Goal: Task Accomplishment & Management: Complete application form

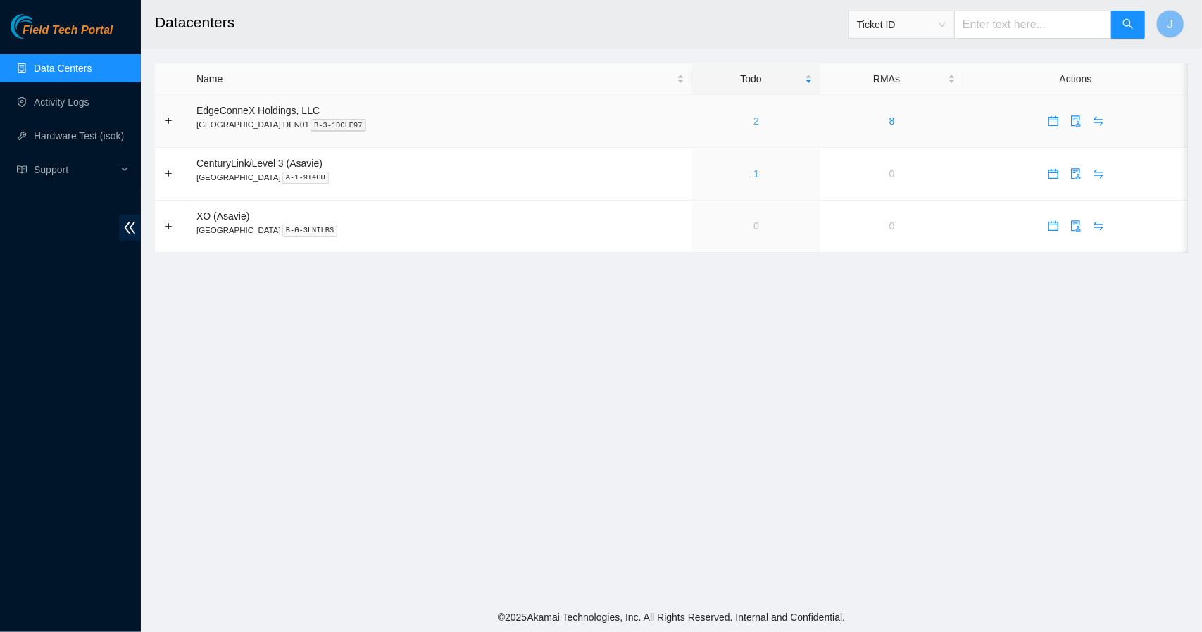
click at [753, 123] on link "2" at bounding box center [756, 120] width 6 height 11
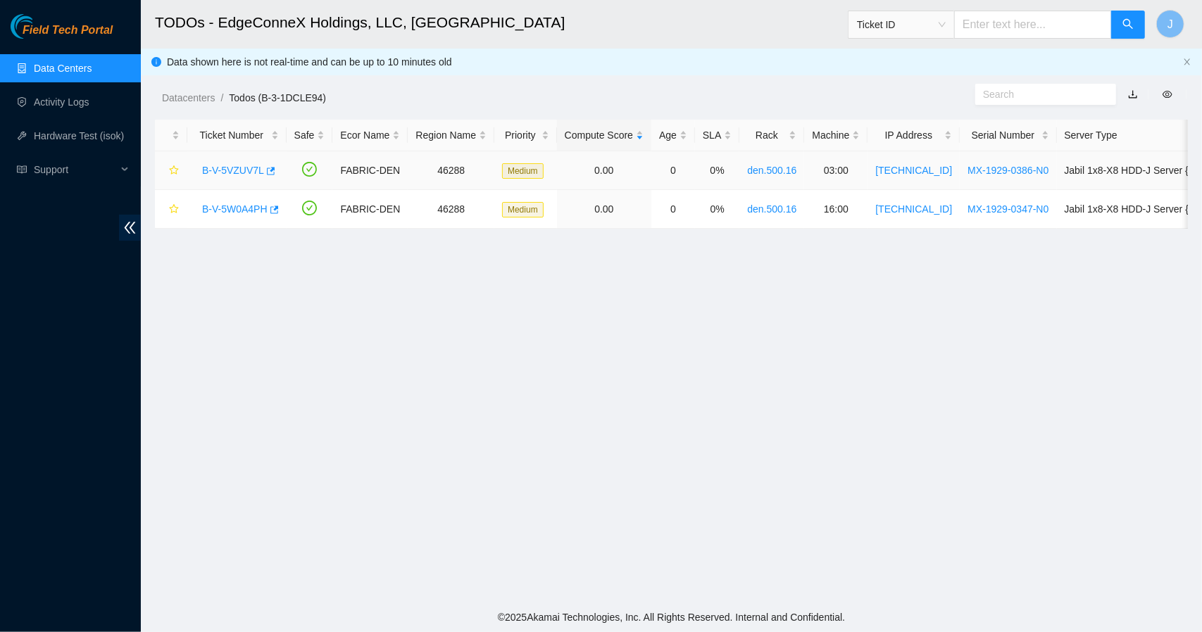
click at [246, 168] on link "B-V-5VZUV7L" at bounding box center [233, 170] width 62 height 11
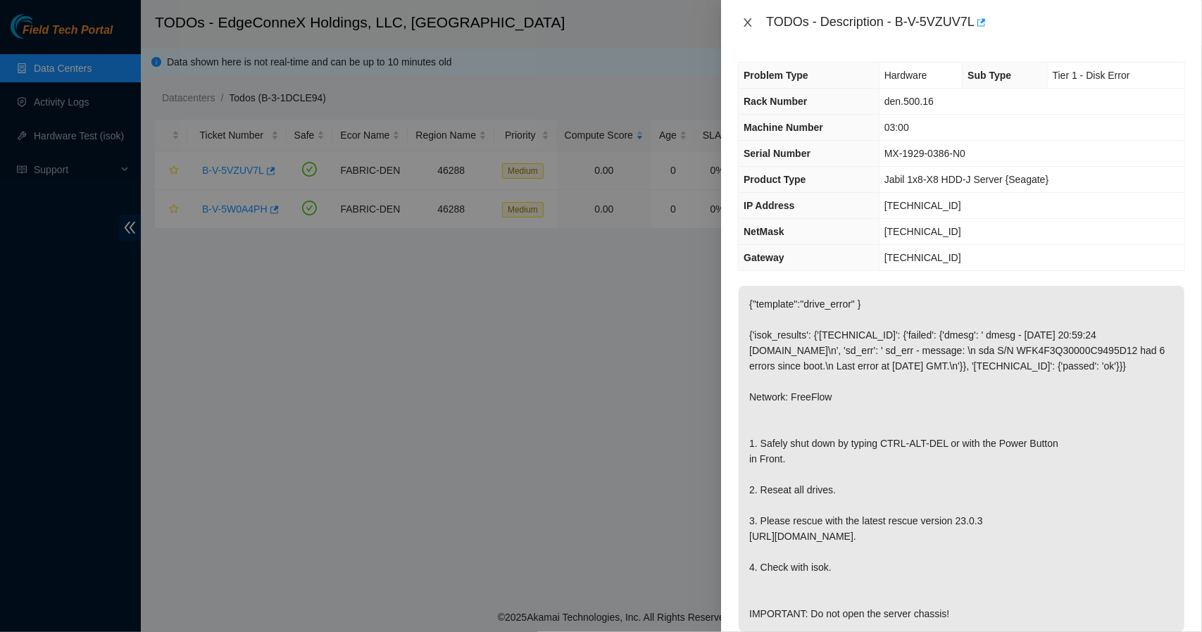
click at [749, 20] on icon "close" at bounding box center [748, 22] width 8 height 8
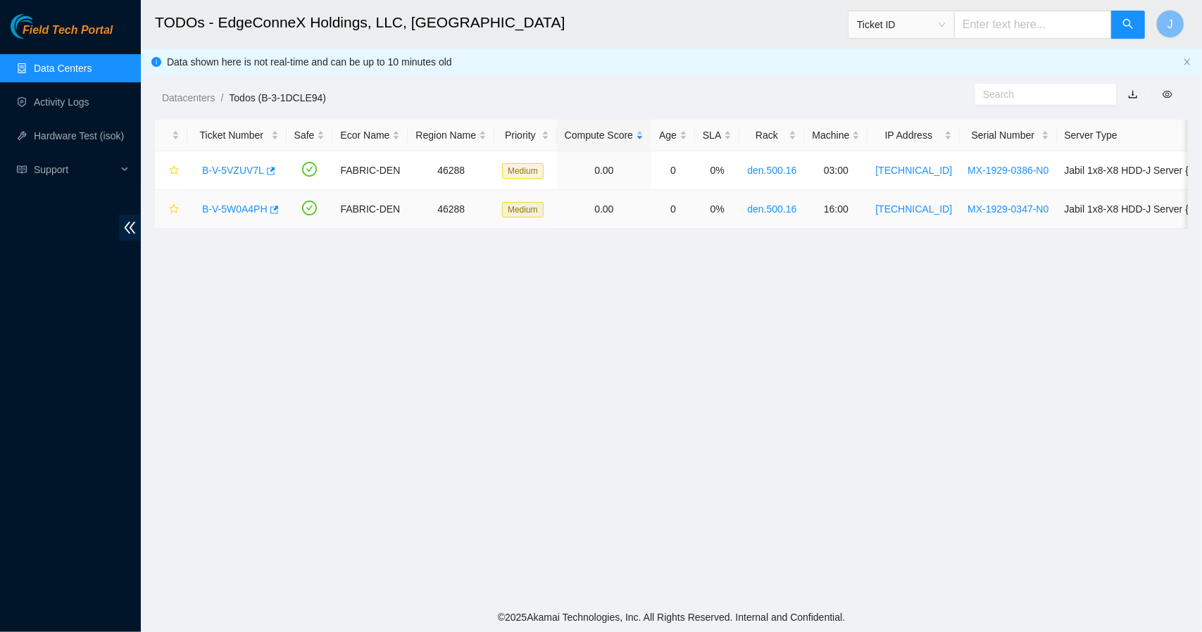
click at [242, 203] on link "B-V-5W0A4PH" at bounding box center [234, 208] width 65 height 11
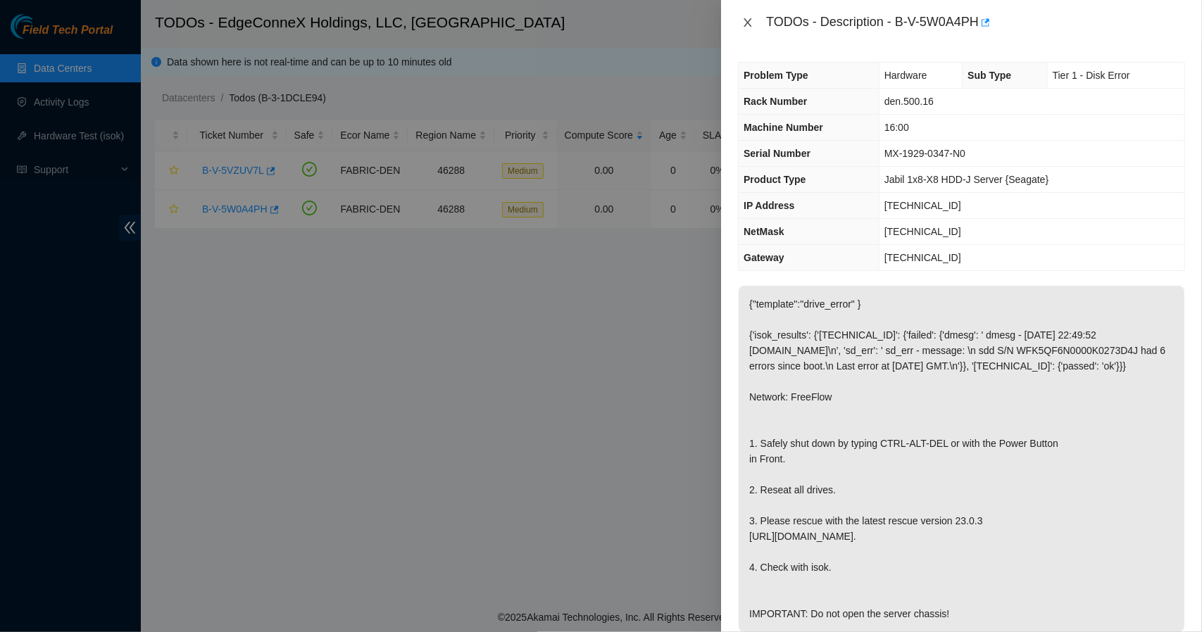
click at [751, 23] on icon "close" at bounding box center [747, 22] width 11 height 11
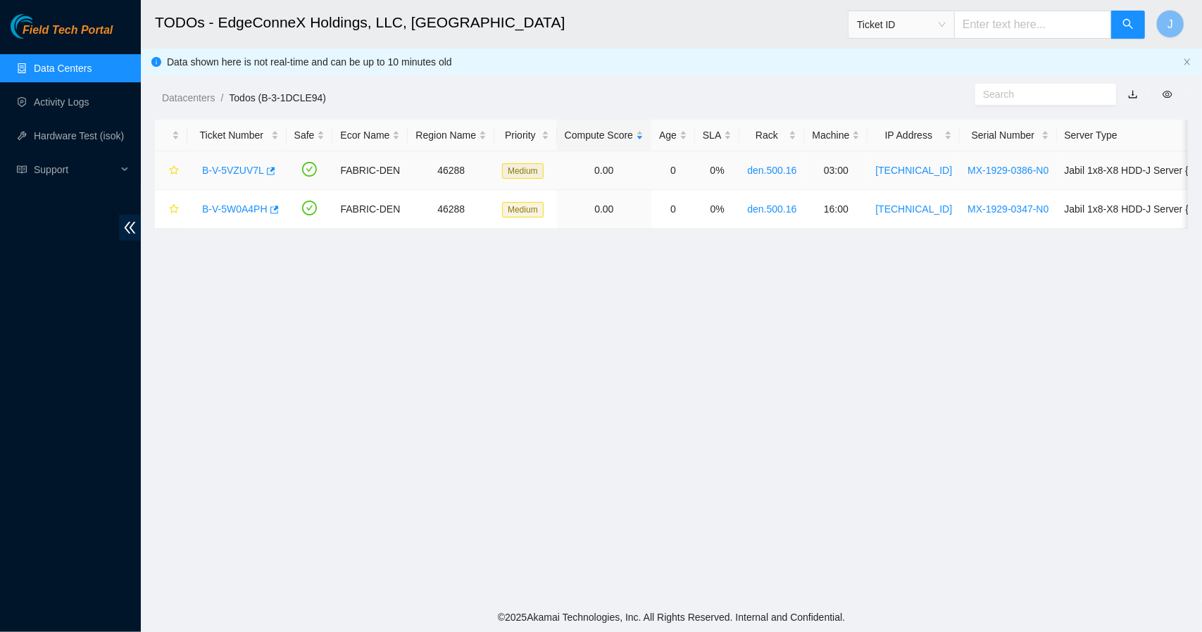
click at [215, 168] on link "B-V-5VZUV7L" at bounding box center [233, 170] width 62 height 11
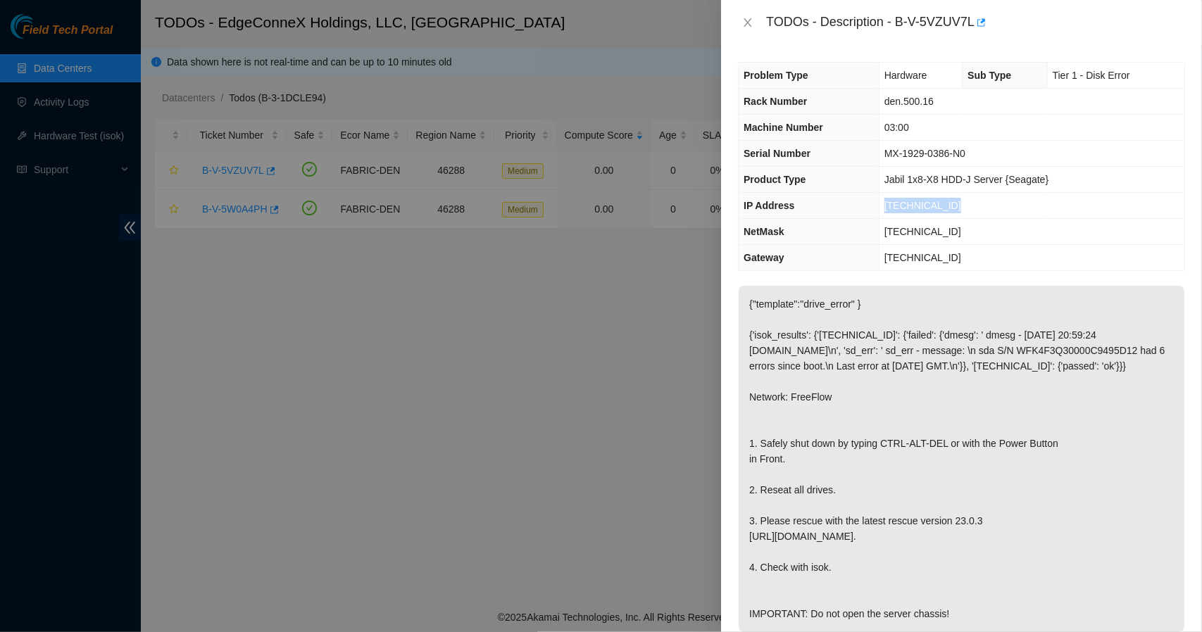
drag, startPoint x: 948, startPoint y: 210, endPoint x: 883, endPoint y: 205, distance: 65.0
click at [884, 205] on span "[TECHNICAL_ID]" at bounding box center [922, 205] width 77 height 11
copy span "[TECHNICAL_ID]"
click at [748, 22] on icon "close" at bounding box center [748, 22] width 8 height 8
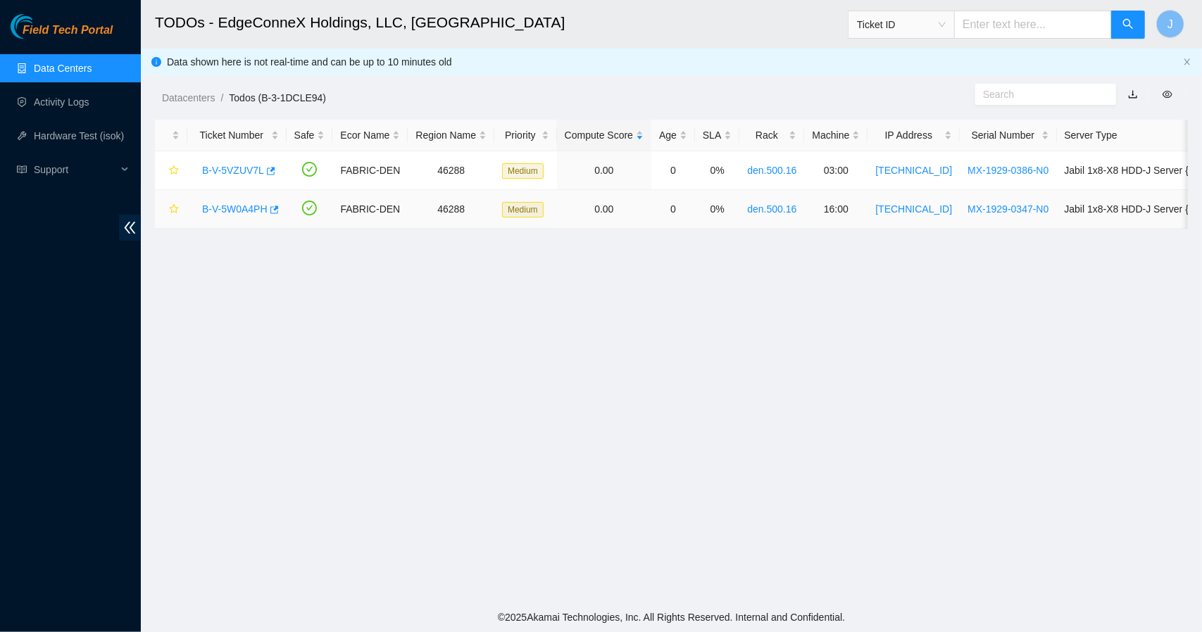
click at [244, 211] on link "B-V-5W0A4PH" at bounding box center [234, 208] width 65 height 11
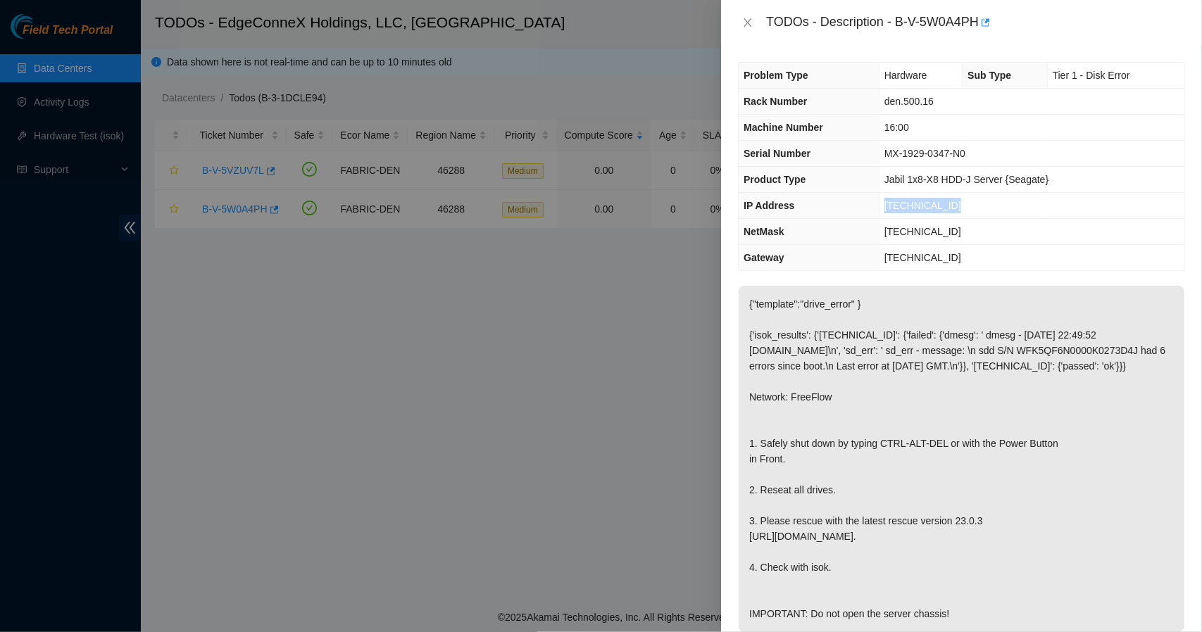
drag, startPoint x: 958, startPoint y: 203, endPoint x: 877, endPoint y: 211, distance: 82.0
click at [877, 211] on tr "IP Address [TECHNICAL_ID]" at bounding box center [962, 206] width 446 height 26
copy tr "[TECHNICAL_ID]"
click at [752, 23] on icon "close" at bounding box center [747, 22] width 11 height 11
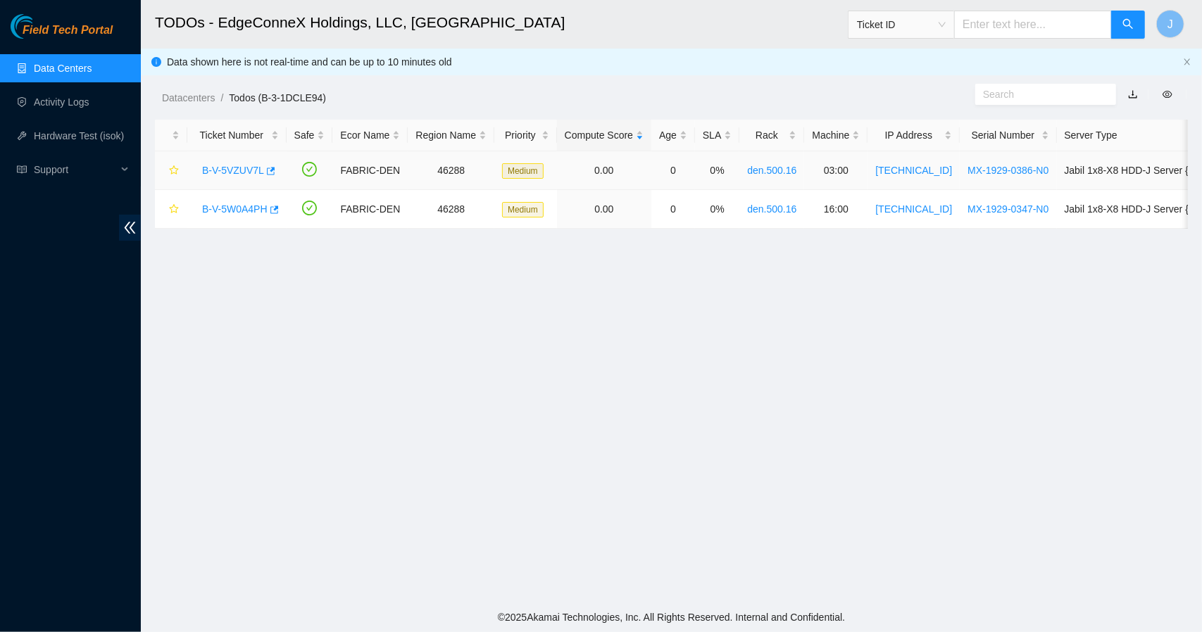
click at [224, 168] on link "B-V-5VZUV7L" at bounding box center [233, 170] width 62 height 11
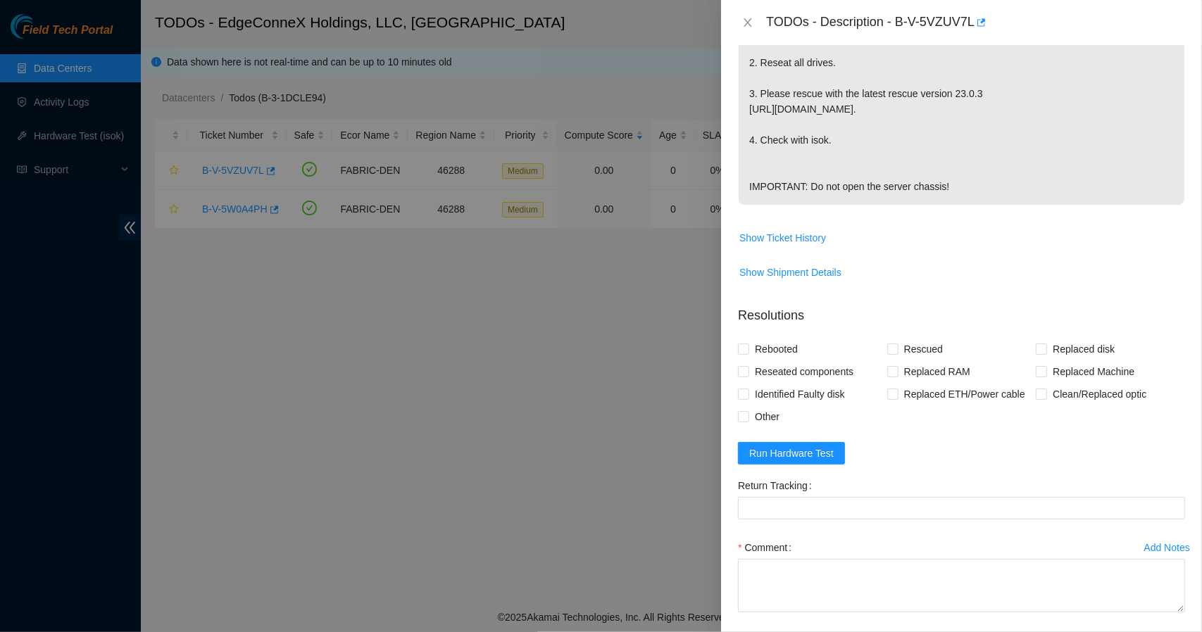
scroll to position [518, 0]
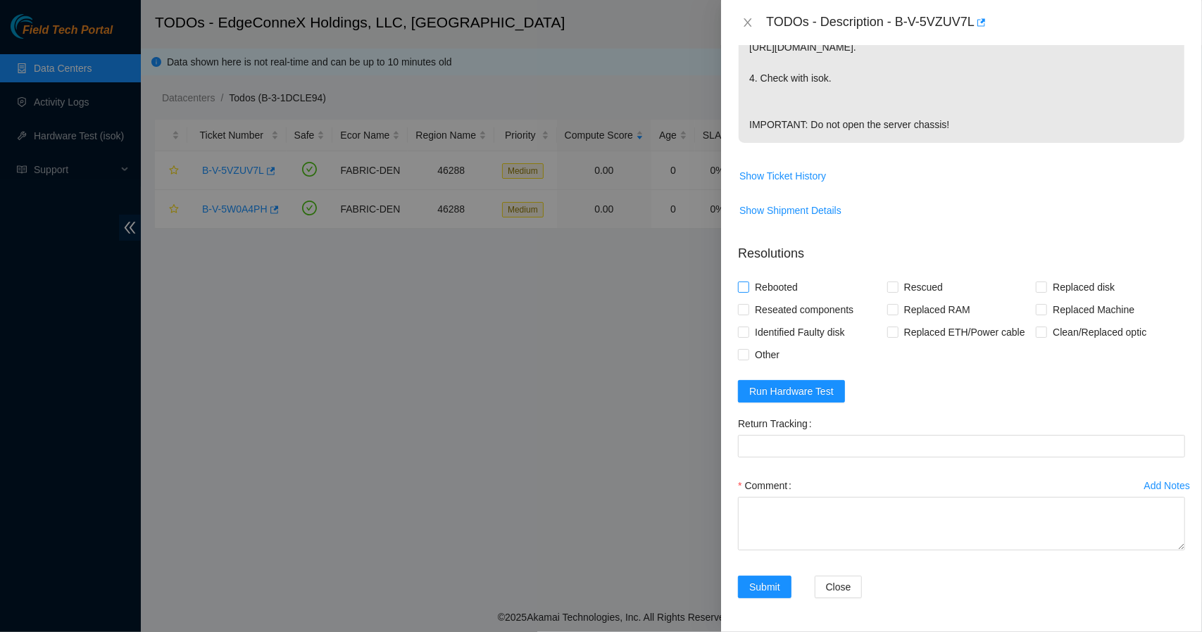
click at [739, 286] on input "Rebooted" at bounding box center [743, 287] width 10 height 10
checkbox input "true"
click at [889, 284] on input "Rescued" at bounding box center [892, 287] width 10 height 10
checkbox input "true"
click at [750, 313] on span "Reseated components" at bounding box center [804, 310] width 110 height 23
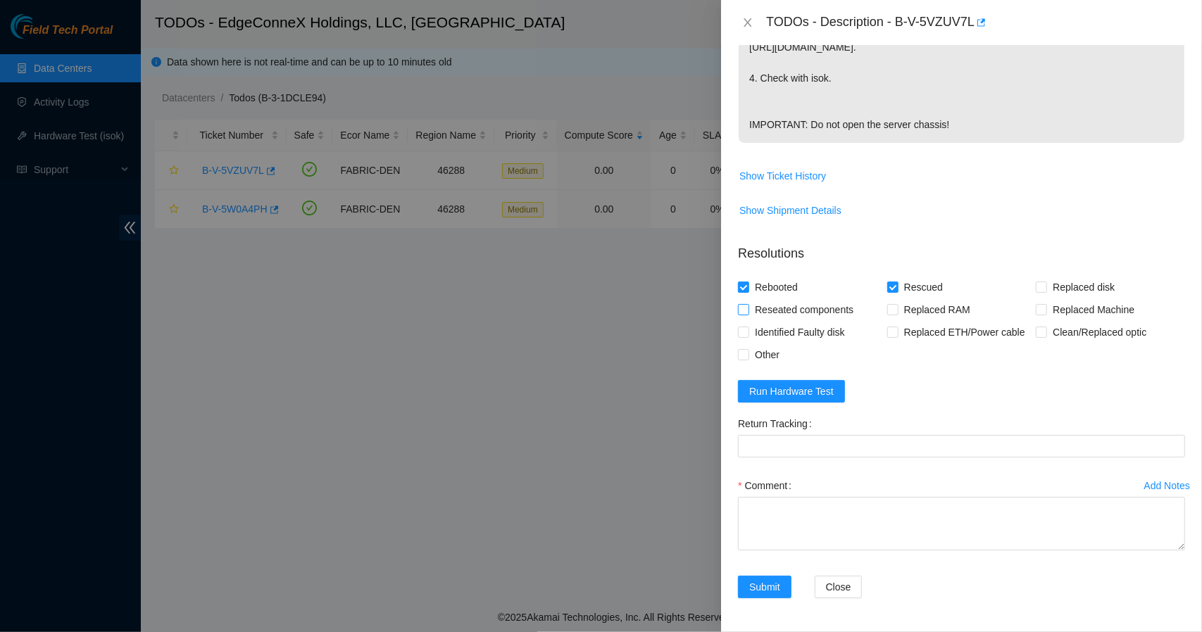
click at [748, 313] on input "Reseated components" at bounding box center [743, 309] width 10 height 10
checkbox input "true"
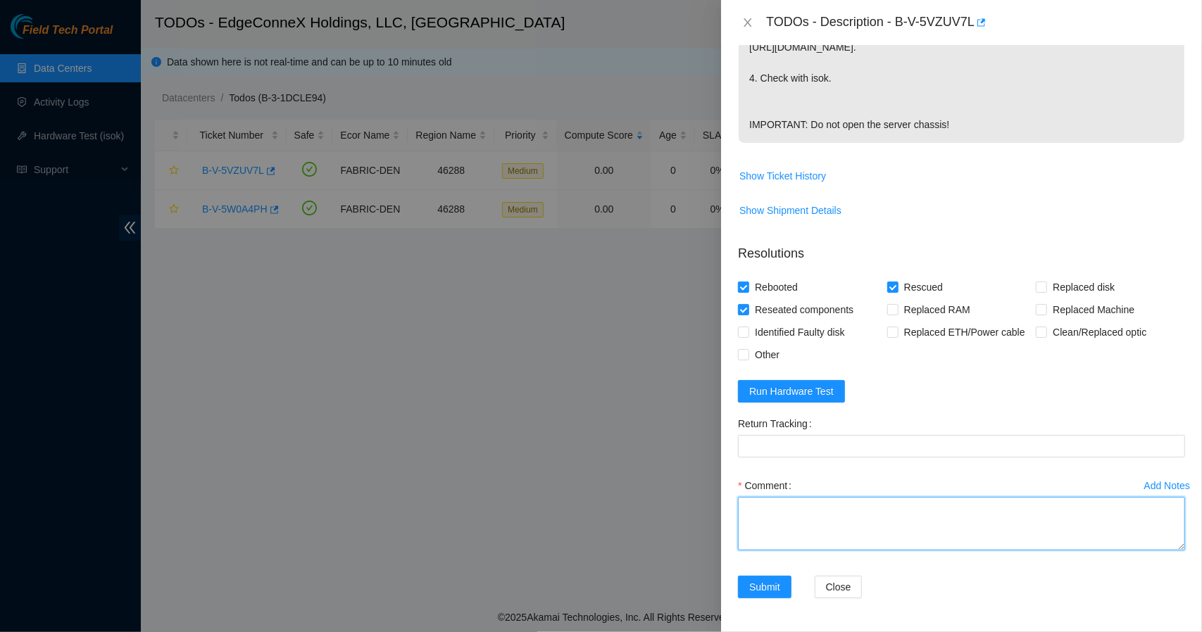
click at [777, 506] on textarea "Comment" at bounding box center [961, 524] width 447 height 54
type textarea "Reseated all drives. Rescued. Rebooted."
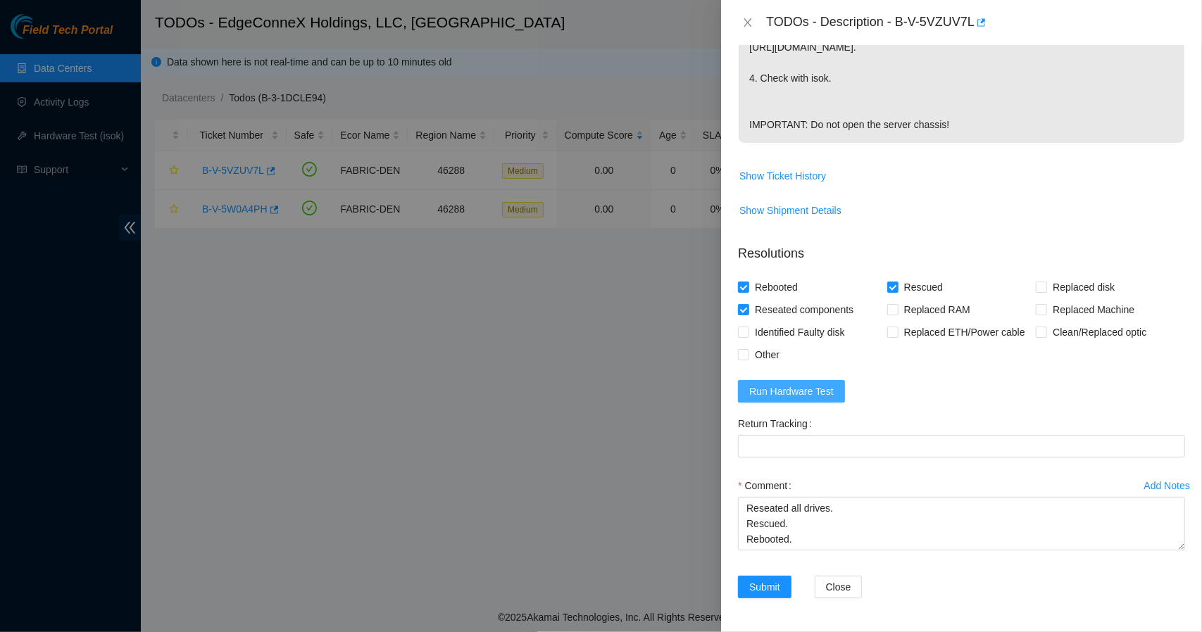
click at [813, 388] on span "Run Hardware Test" at bounding box center [791, 391] width 84 height 15
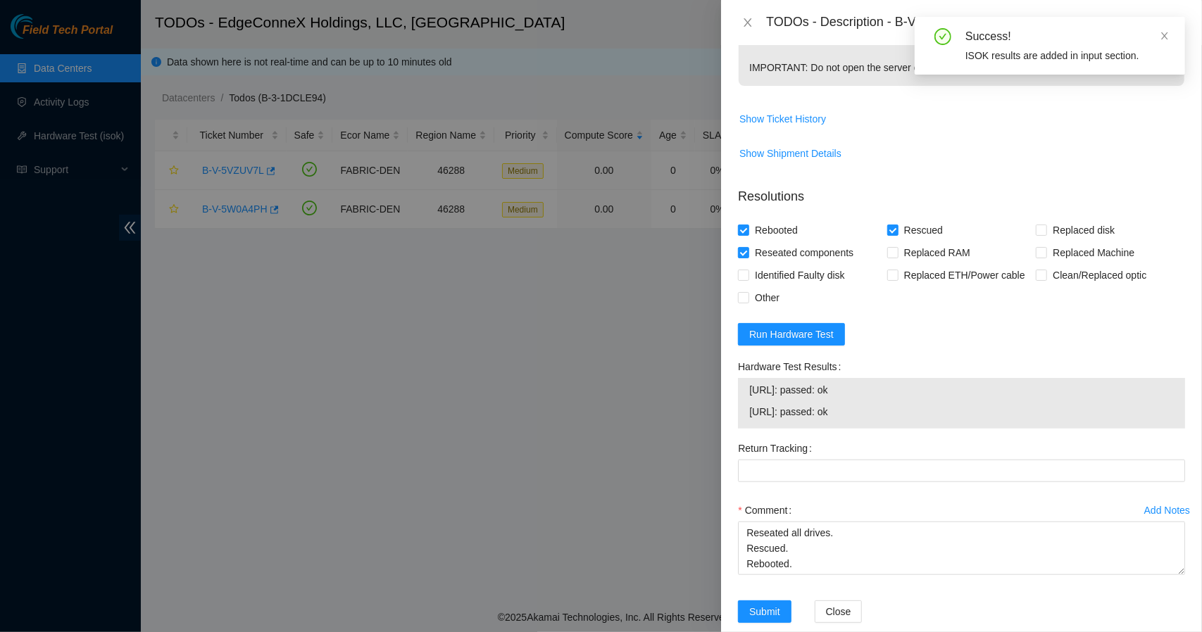
scroll to position [599, 0]
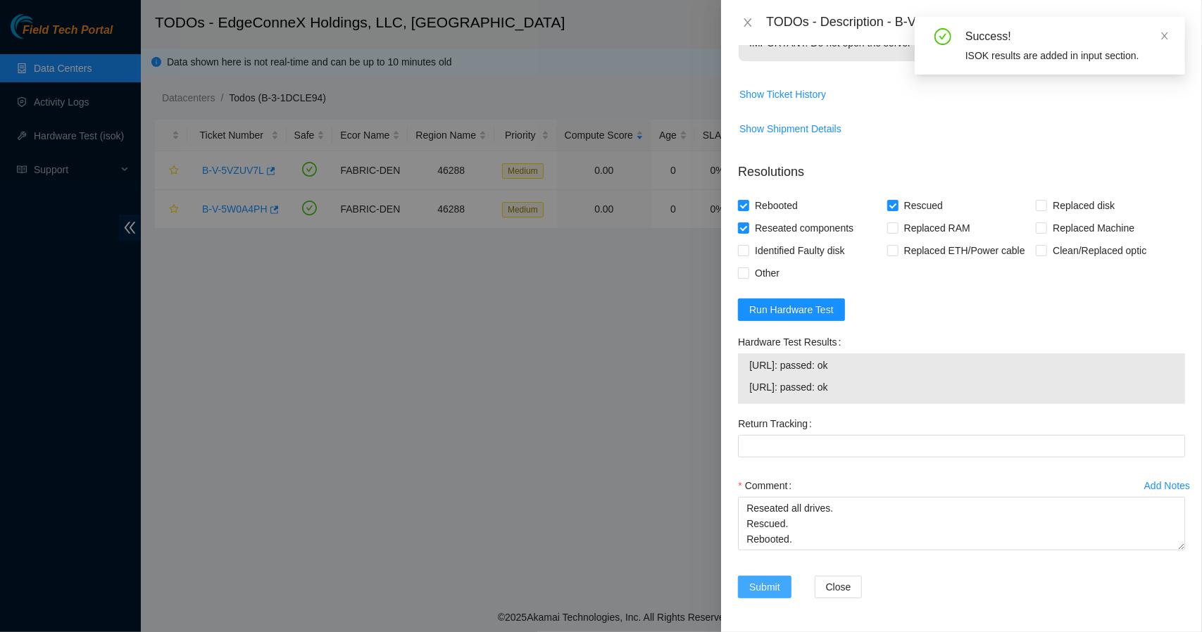
click at [773, 587] on span "Submit" at bounding box center [764, 586] width 31 height 15
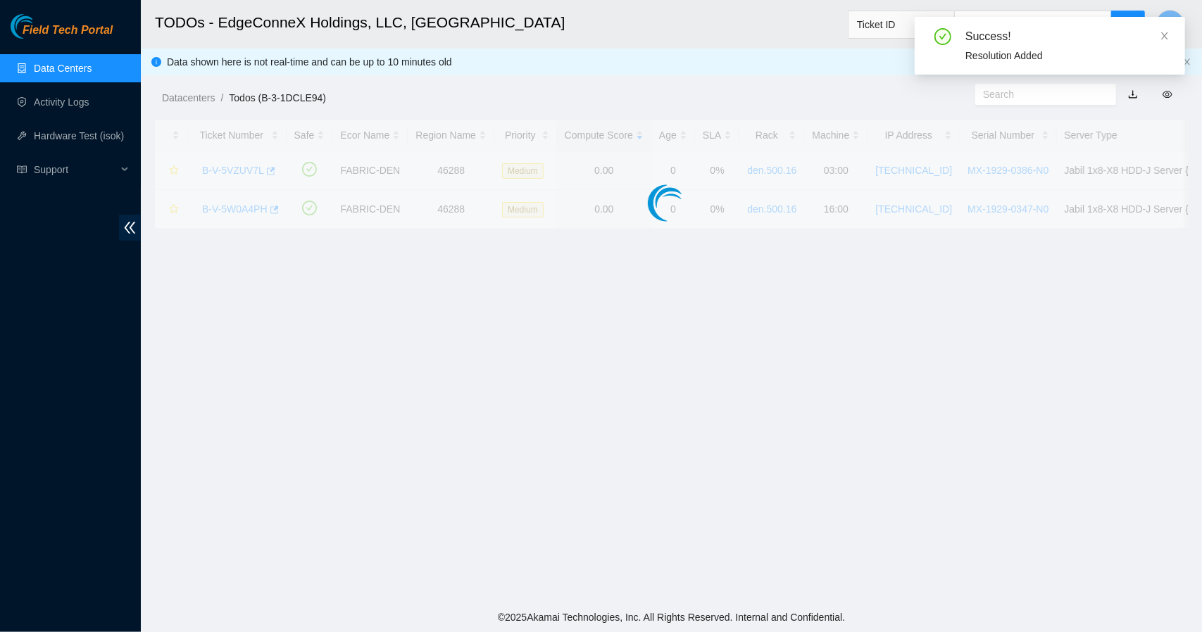
scroll to position [295, 0]
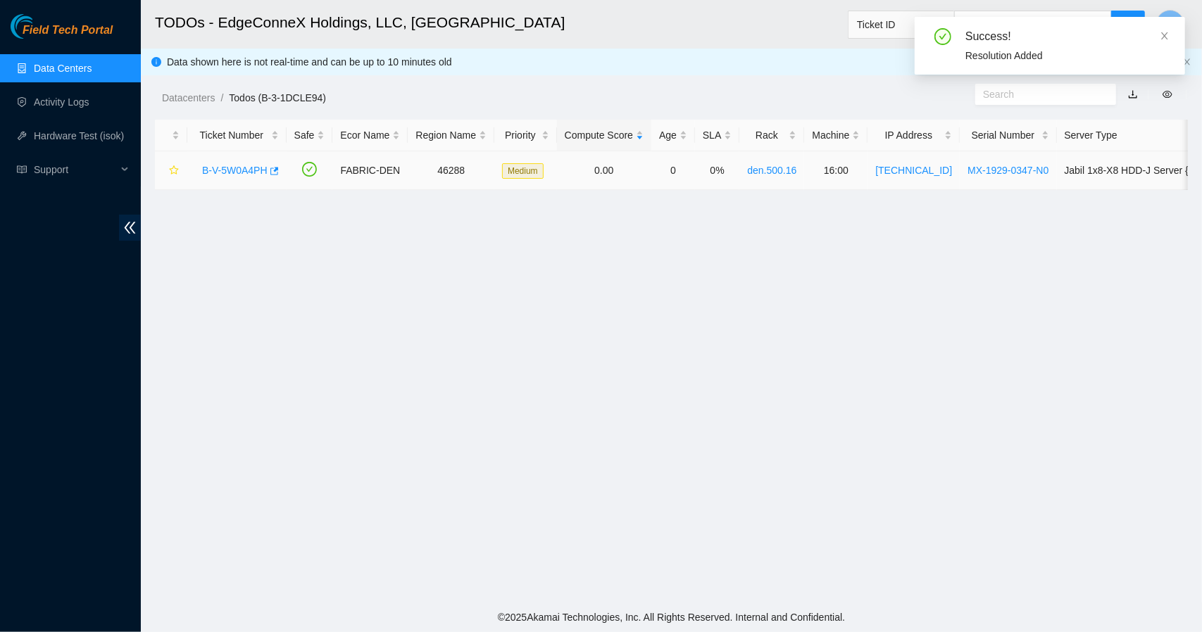
click at [241, 165] on link "B-V-5W0A4PH" at bounding box center [234, 170] width 65 height 11
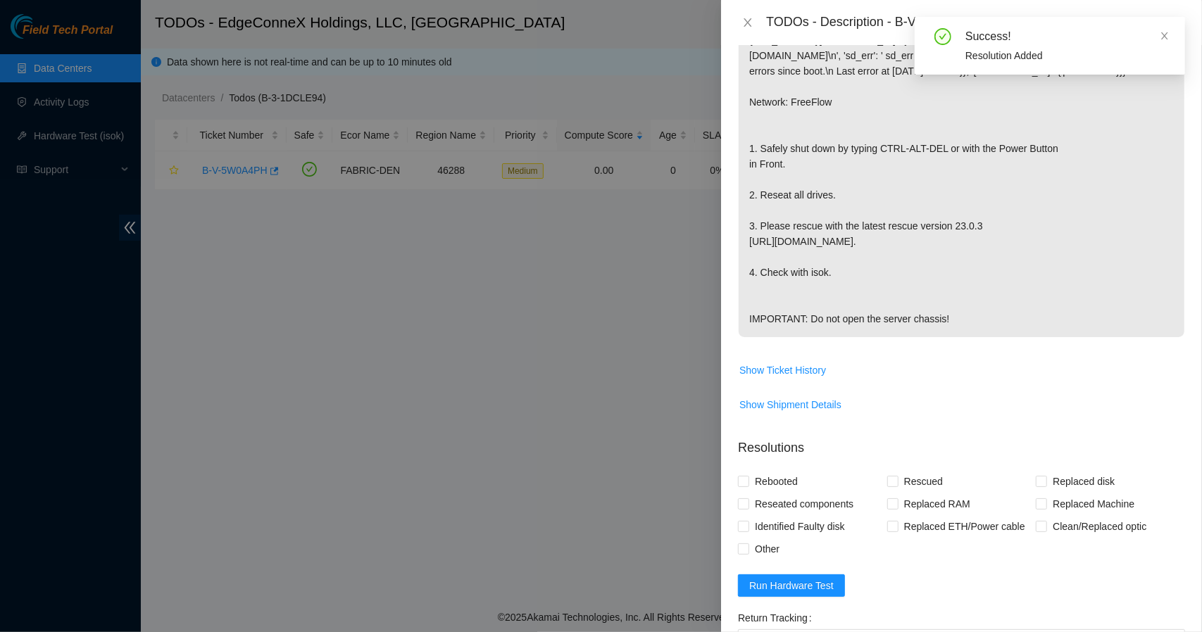
scroll to position [518, 0]
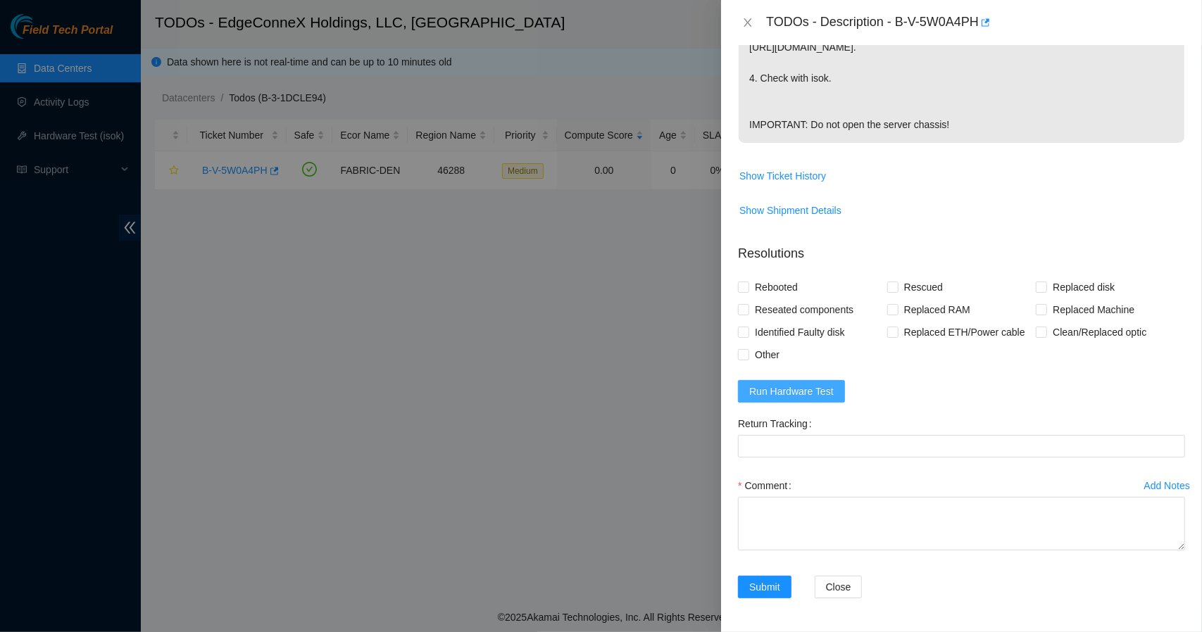
click at [797, 389] on span "Run Hardware Test" at bounding box center [791, 391] width 84 height 15
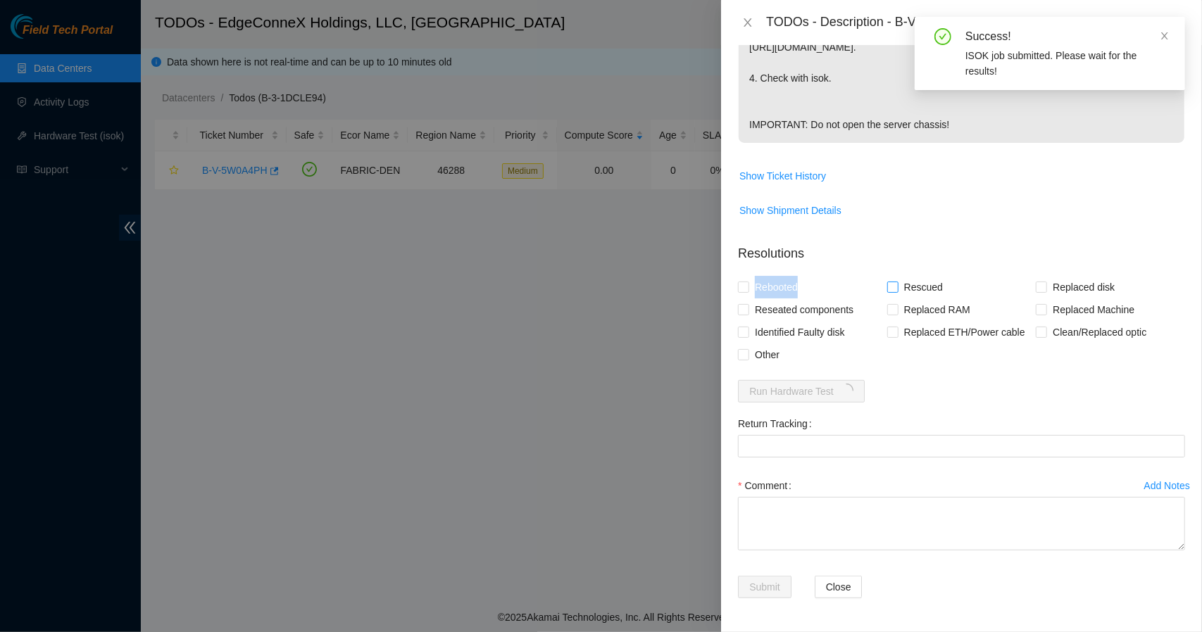
drag, startPoint x: 749, startPoint y: 288, endPoint x: 889, endPoint y: 290, distance: 139.4
click at [889, 290] on div "Rebooted Rescued Replaced disk Reseated components Replaced RAM Replaced Machin…" at bounding box center [961, 321] width 447 height 90
click at [889, 290] on input "Rescued" at bounding box center [892, 287] width 10 height 10
checkbox input "true"
click at [742, 291] on input "Rebooted" at bounding box center [743, 287] width 10 height 10
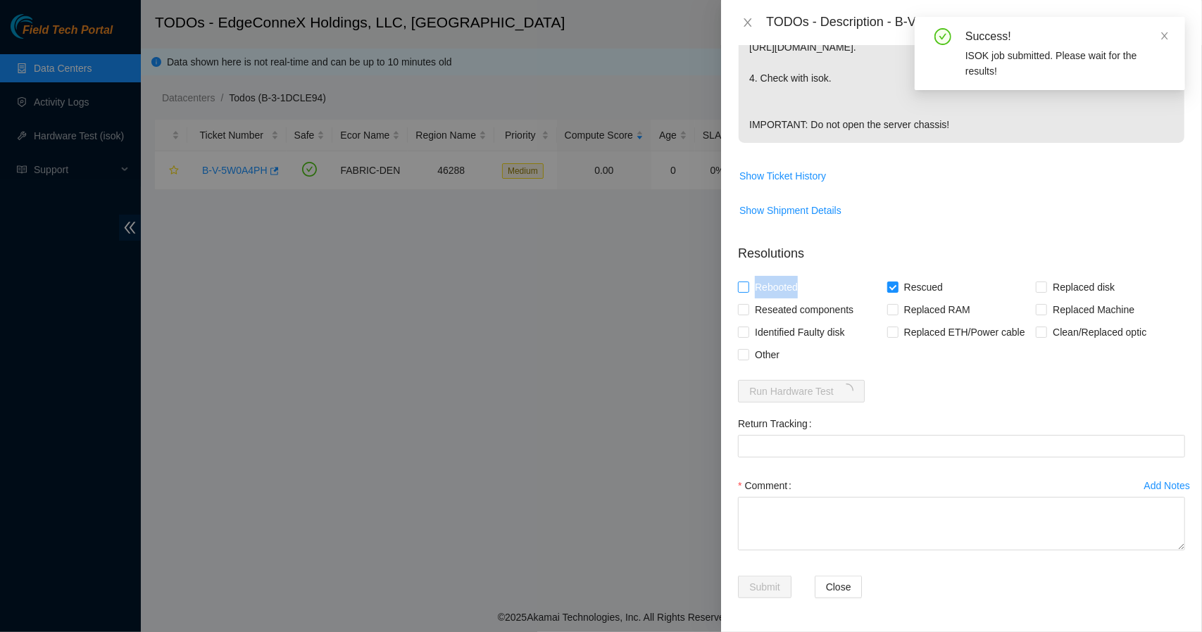
checkbox input "true"
click at [744, 310] on input "Reseated components" at bounding box center [743, 309] width 10 height 10
checkbox input "true"
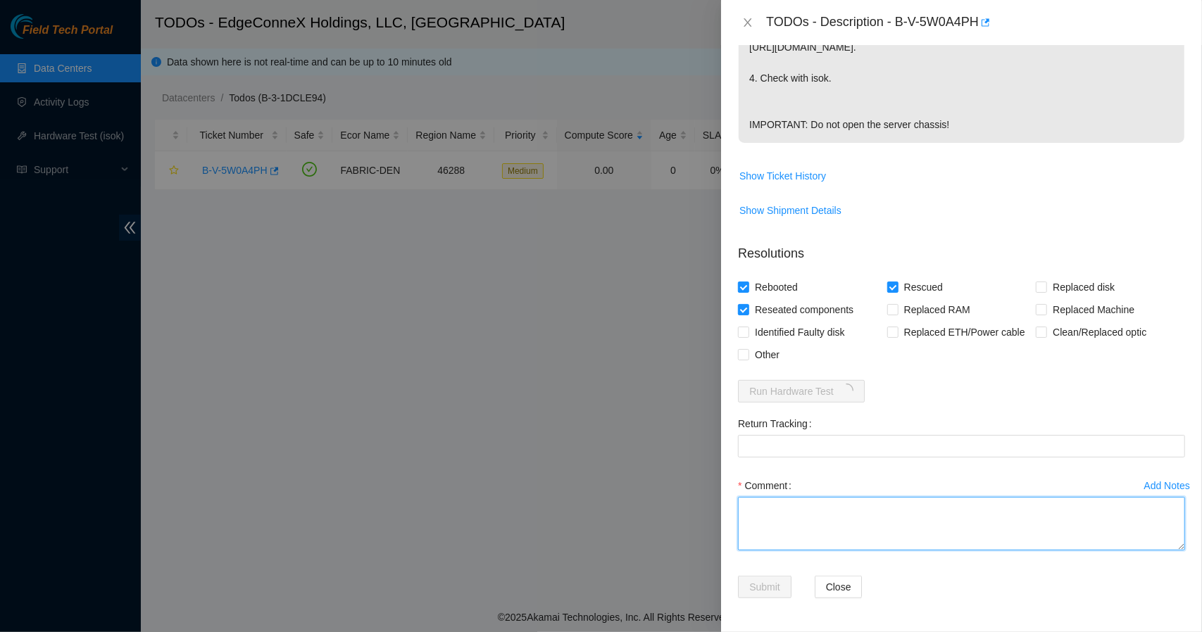
click at [772, 502] on textarea "Comment" at bounding box center [961, 524] width 447 height 54
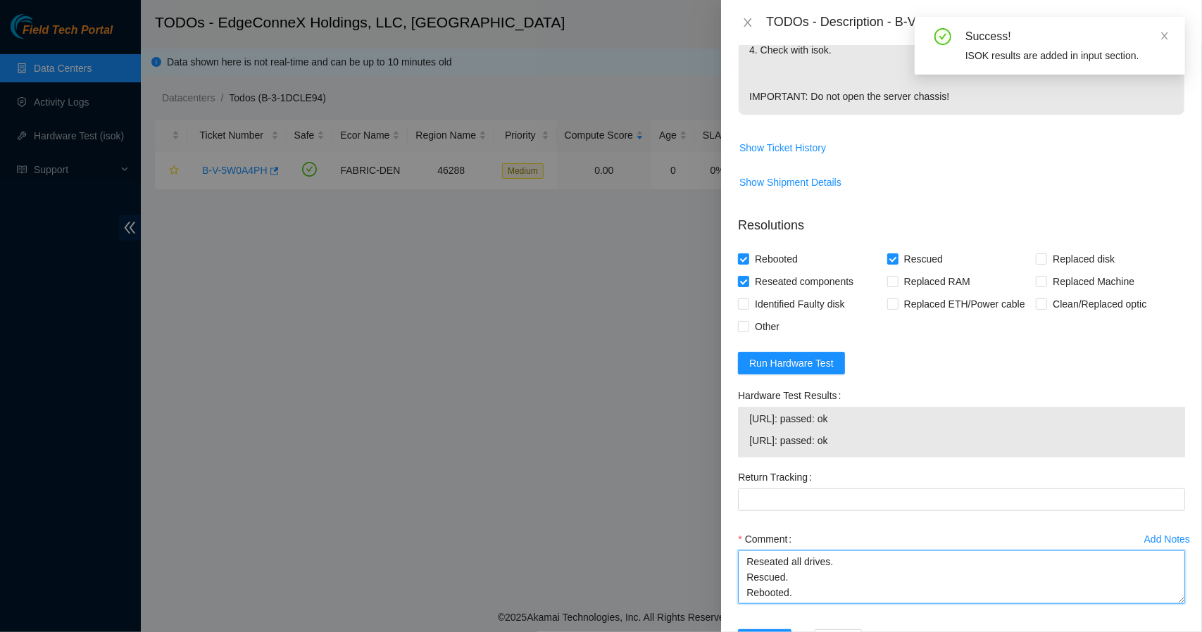
type textarea "Reseated all drives. Rescued. Rebooted."
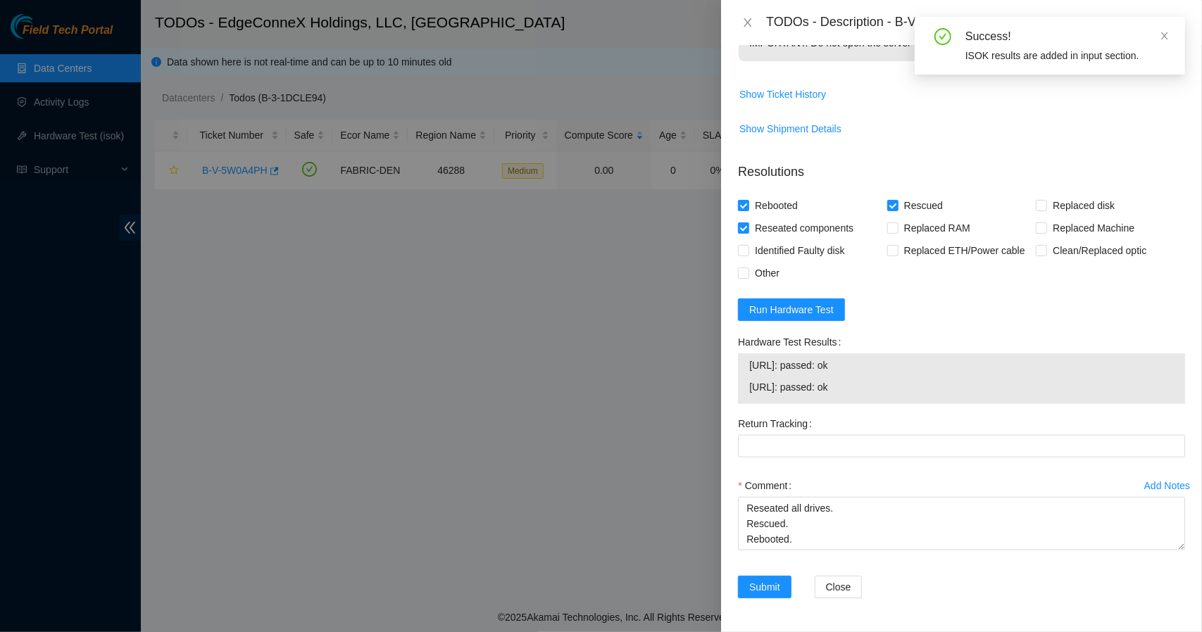
scroll to position [599, 0]
click at [761, 580] on span "Submit" at bounding box center [764, 586] width 31 height 15
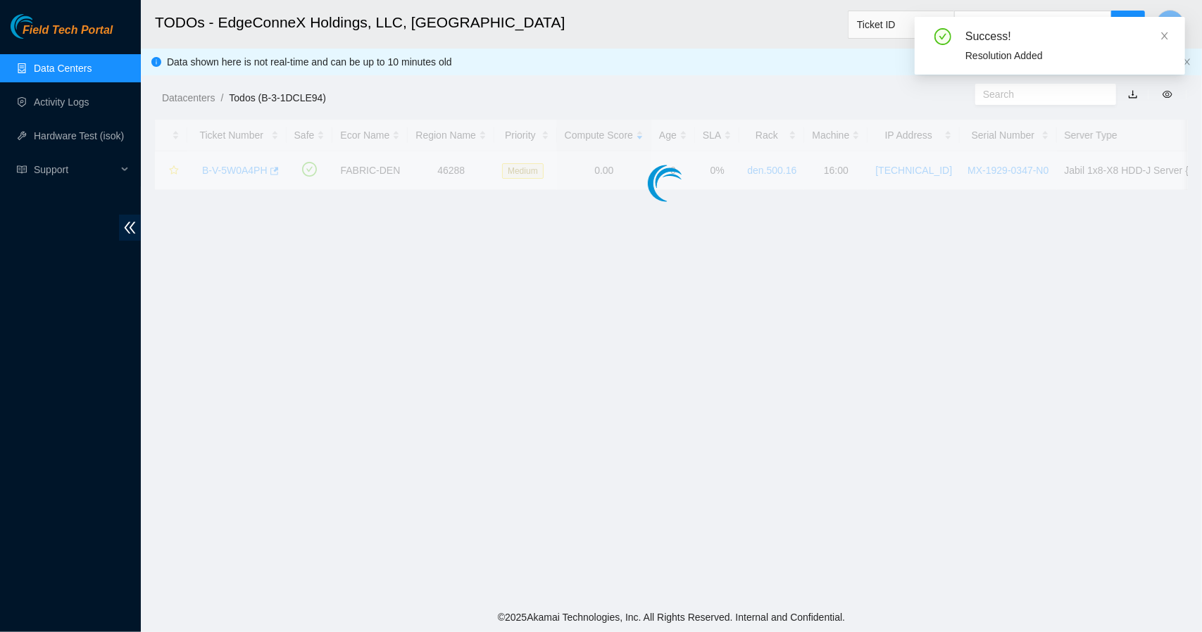
scroll to position [295, 0]
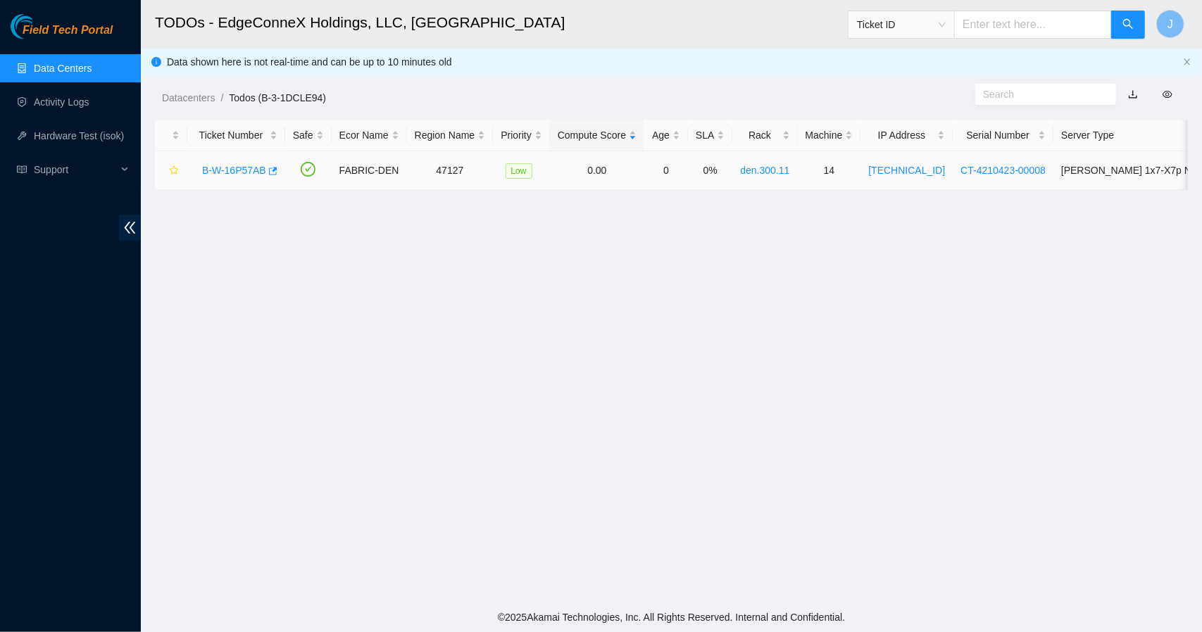
click at [242, 168] on link "B-W-16P57AB" at bounding box center [234, 170] width 64 height 11
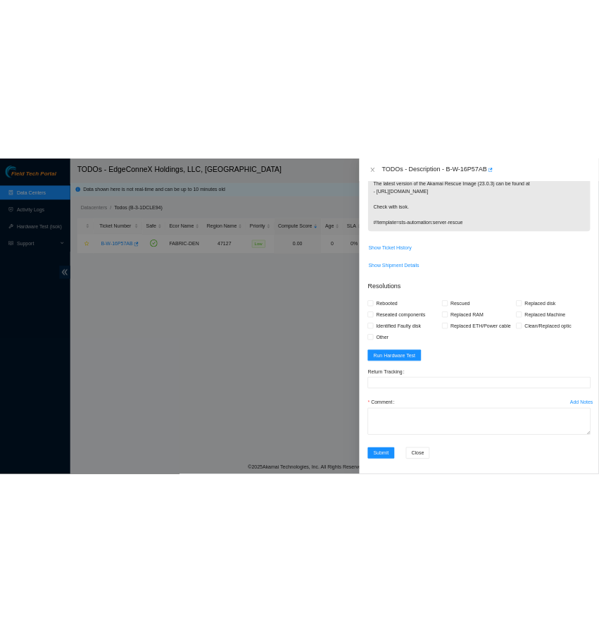
scroll to position [0, 0]
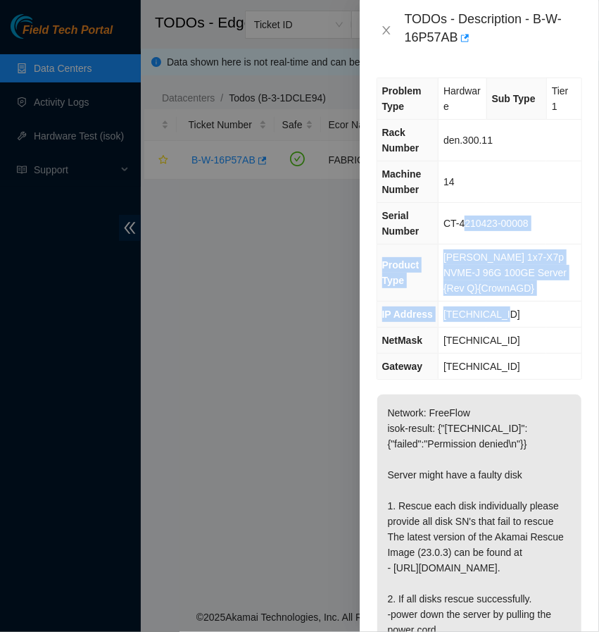
drag, startPoint x: 518, startPoint y: 305, endPoint x: 469, endPoint y: 231, distance: 88.5
click at [469, 231] on tbody "Problem Type Hardware Sub Type Tier 1 Rack Number den.300.11 Machine Number 14 …" at bounding box center [479, 228] width 204 height 301
click at [544, 314] on td "[TECHNICAL_ID]" at bounding box center [510, 314] width 143 height 26
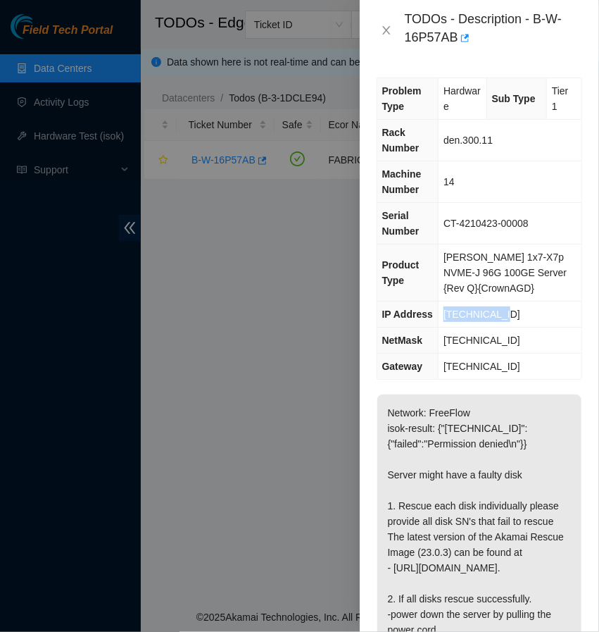
drag, startPoint x: 544, startPoint y: 314, endPoint x: 444, endPoint y: 315, distance: 100.0
click at [444, 315] on td "[TECHNICAL_ID]" at bounding box center [510, 314] width 143 height 26
copy span "[TECHNICAL_ID]"
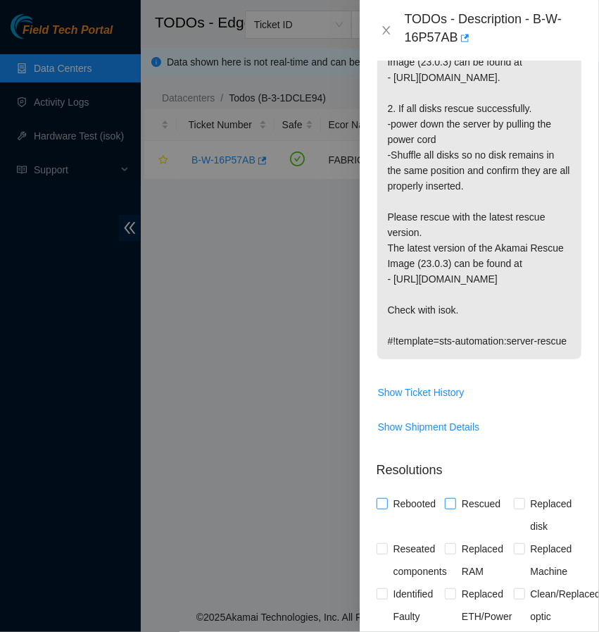
drag, startPoint x: 384, startPoint y: 577, endPoint x: 445, endPoint y: 578, distance: 61.3
click at [445, 578] on div "Rebooted Rescued Replaced disk Reseated components Replaced RAM Replaced Machin…" at bounding box center [480, 582] width 206 height 180
click at [445, 508] on input "Rescued" at bounding box center [450, 503] width 10 height 10
checkbox input "true"
click at [383, 508] on input "Rebooted" at bounding box center [382, 503] width 10 height 10
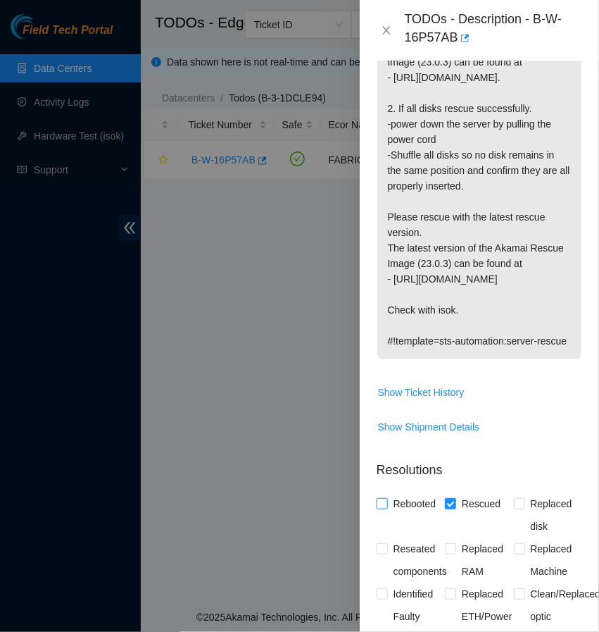
checkbox input "true"
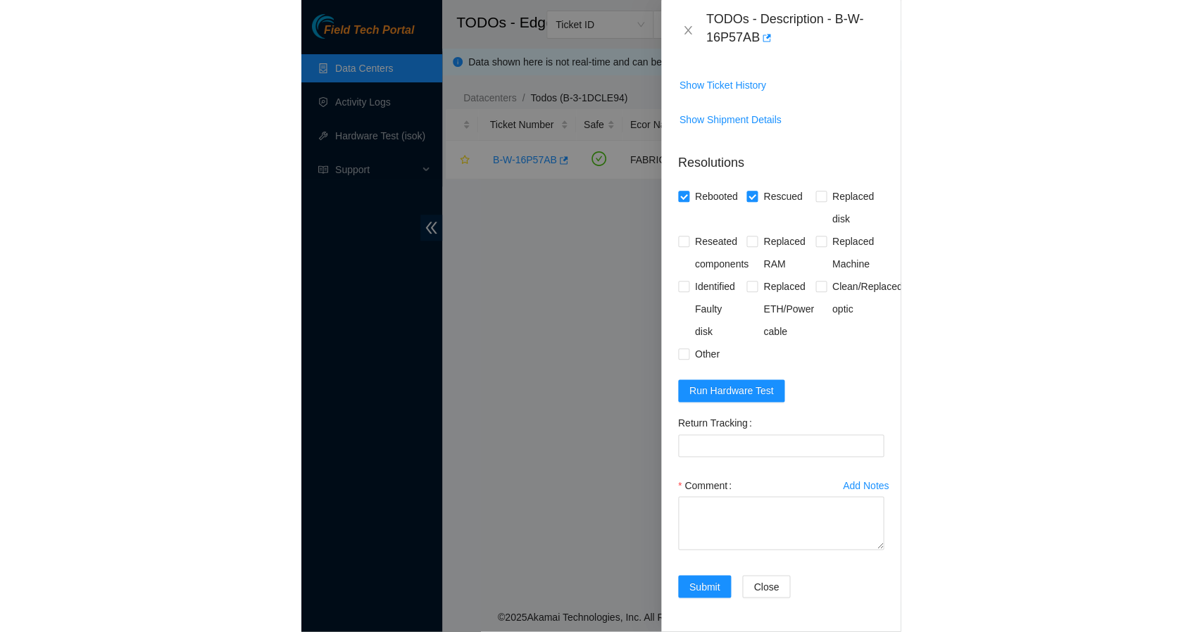
scroll to position [882, 0]
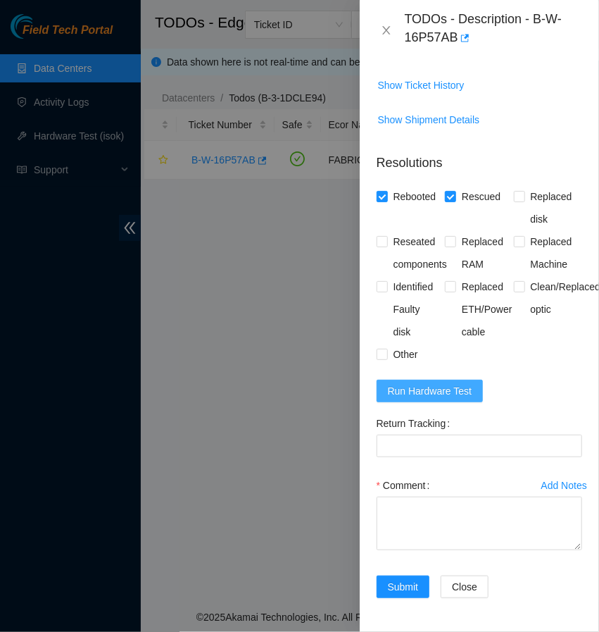
click at [426, 383] on span "Run Hardware Test" at bounding box center [430, 390] width 84 height 15
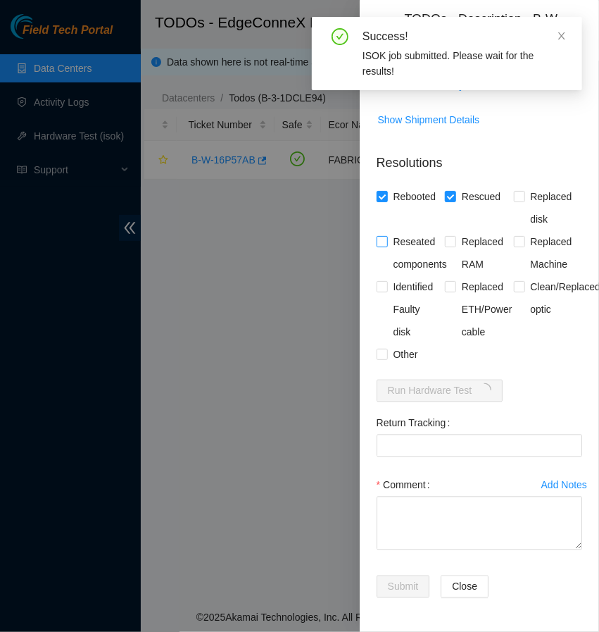
click at [382, 236] on input "Reseated components" at bounding box center [382, 241] width 10 height 10
checkbox input "true"
click at [411, 498] on textarea "Comment" at bounding box center [480, 523] width 206 height 54
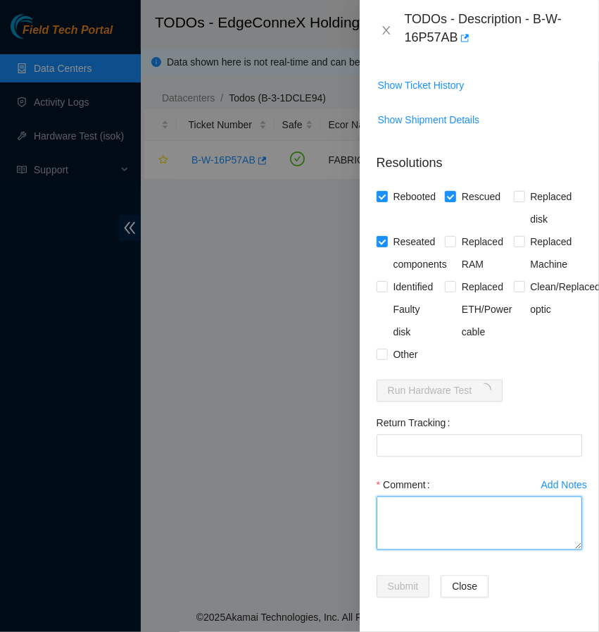
click at [411, 498] on textarea "Comment" at bounding box center [480, 523] width 206 height 54
type textarea "s"
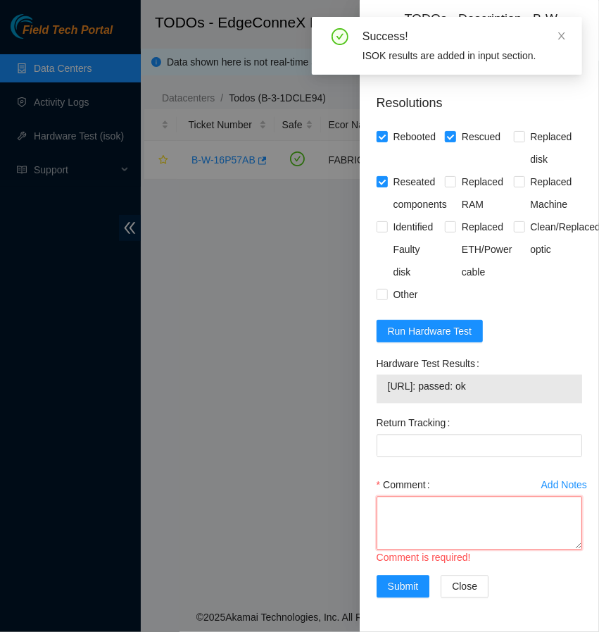
click at [408, 550] on textarea "Comment" at bounding box center [480, 523] width 206 height 54
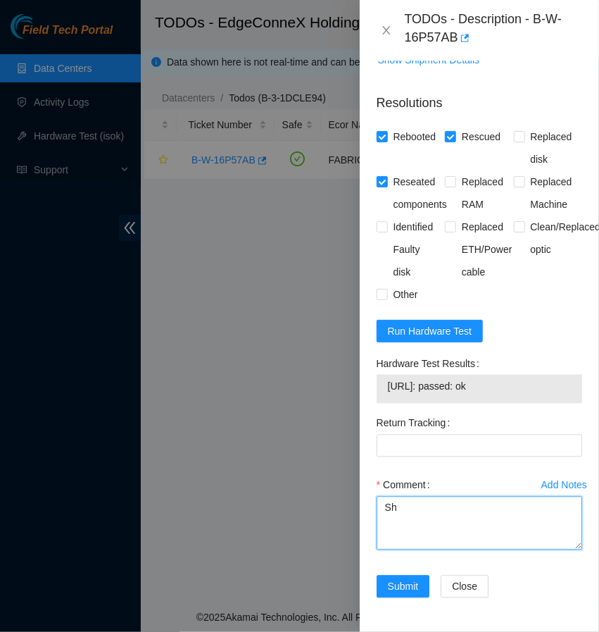
type textarea "S"
type textarea "r"
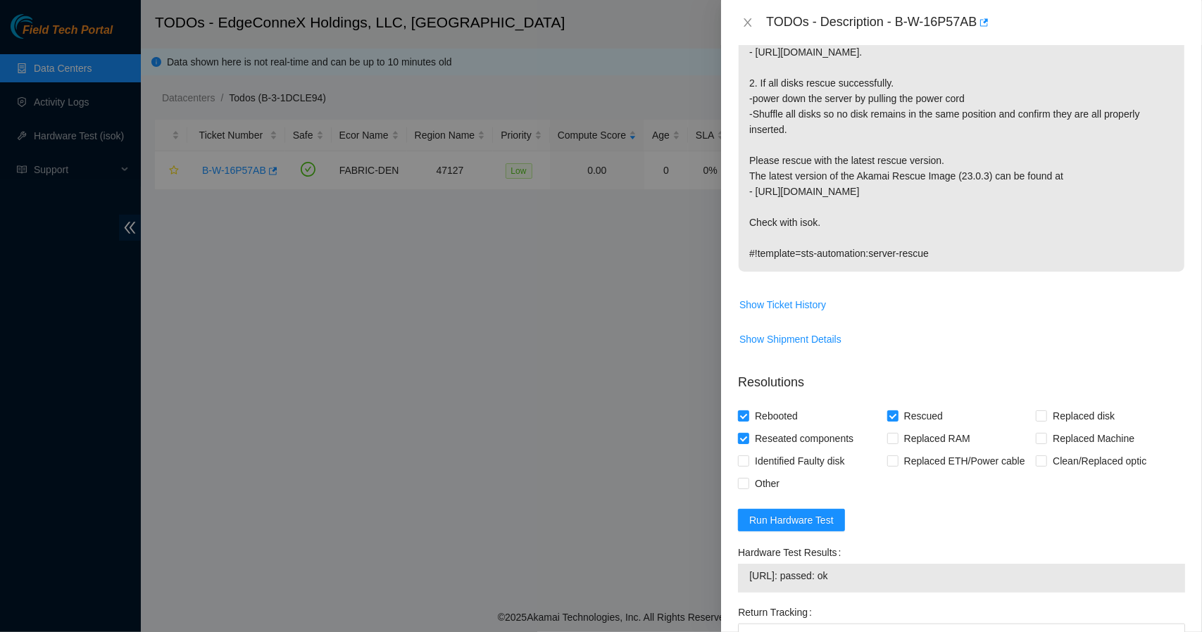
scroll to position [546, 0]
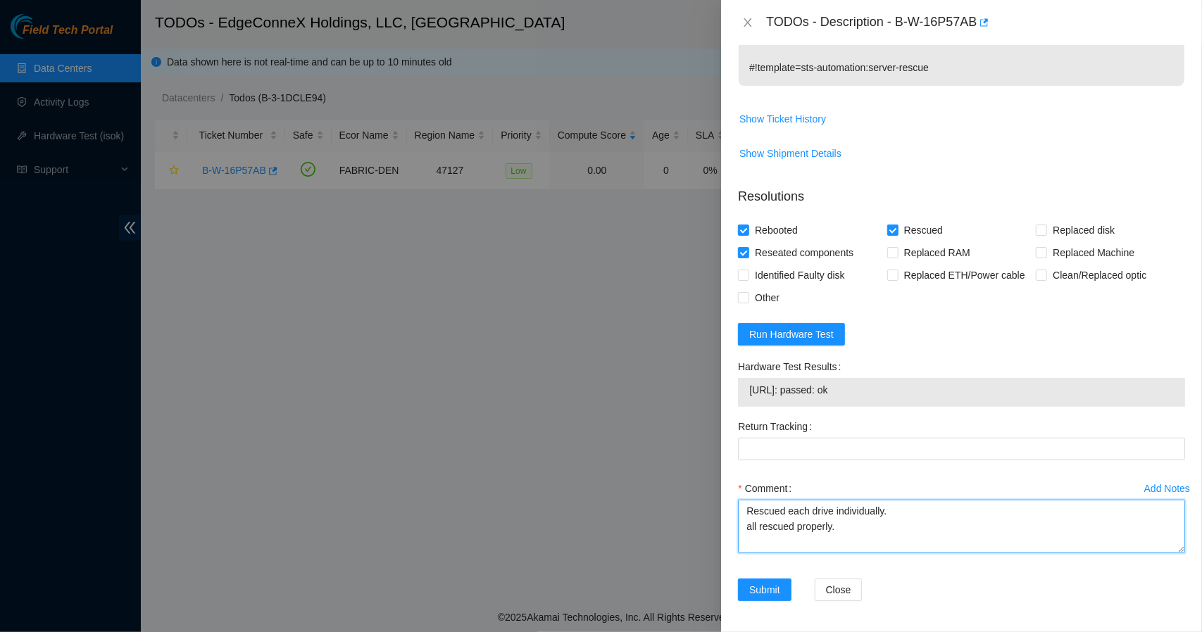
click at [844, 526] on textarea "Rescued each drive individually. all rescued properly." at bounding box center [961, 527] width 447 height 54
type textarea "Rescued each drive individually. all rescued properly. powered down server. shu…"
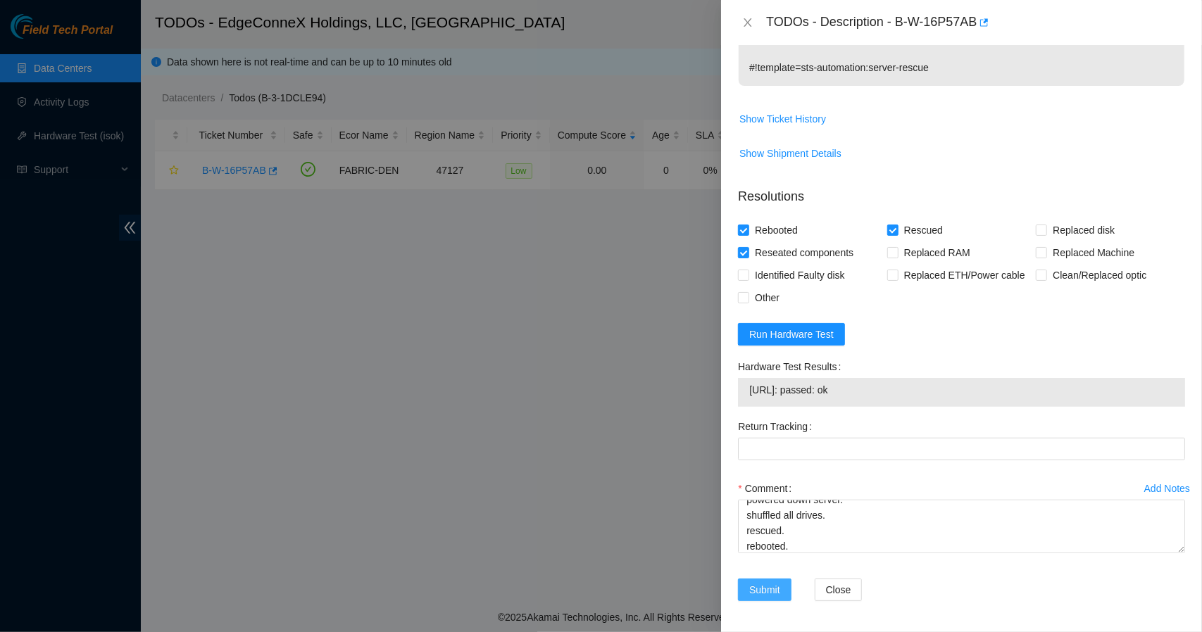
click at [765, 585] on span "Submit" at bounding box center [764, 589] width 31 height 15
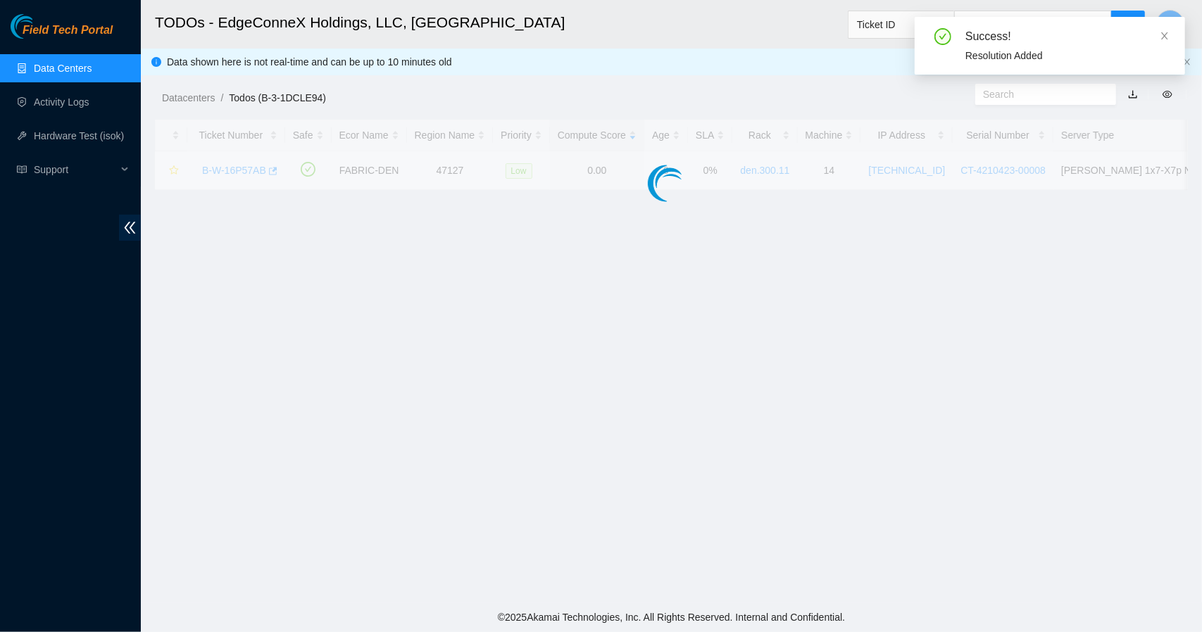
scroll to position [295, 0]
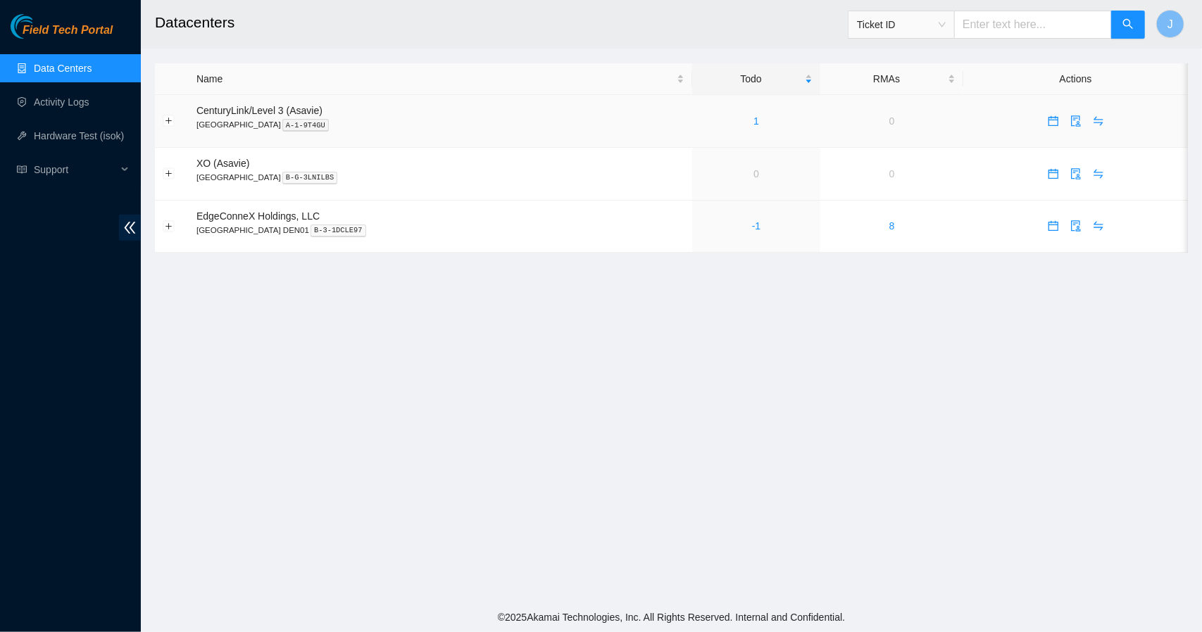
click at [703, 118] on div "1" at bounding box center [756, 120] width 113 height 15
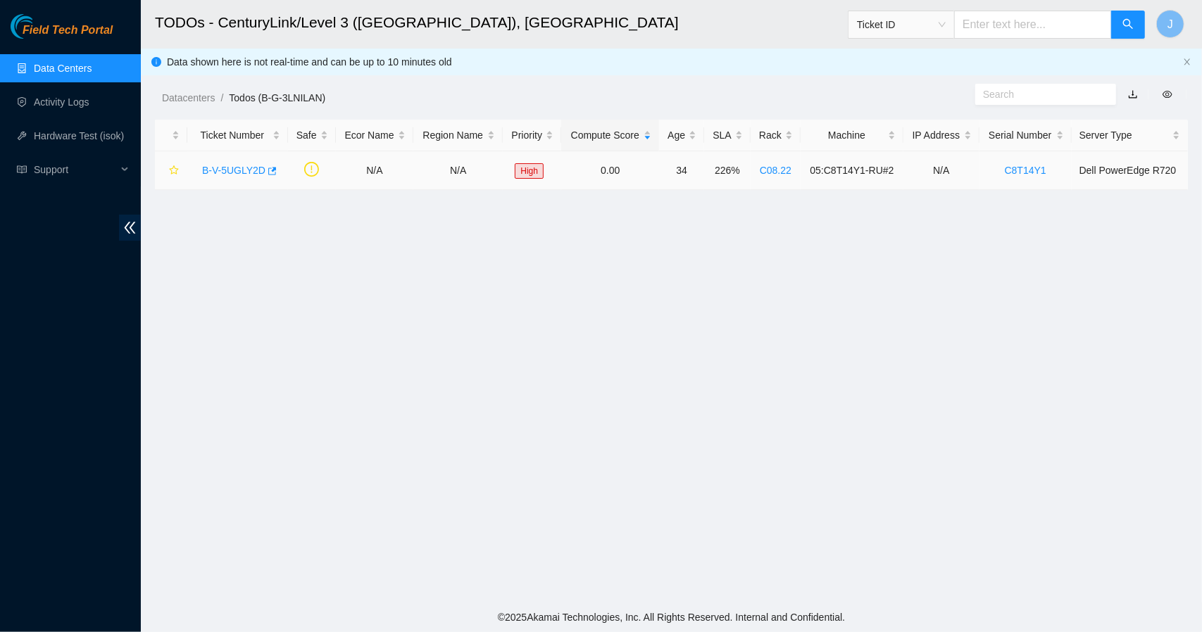
click at [229, 174] on link "B-V-5UGLY2D" at bounding box center [233, 170] width 63 height 11
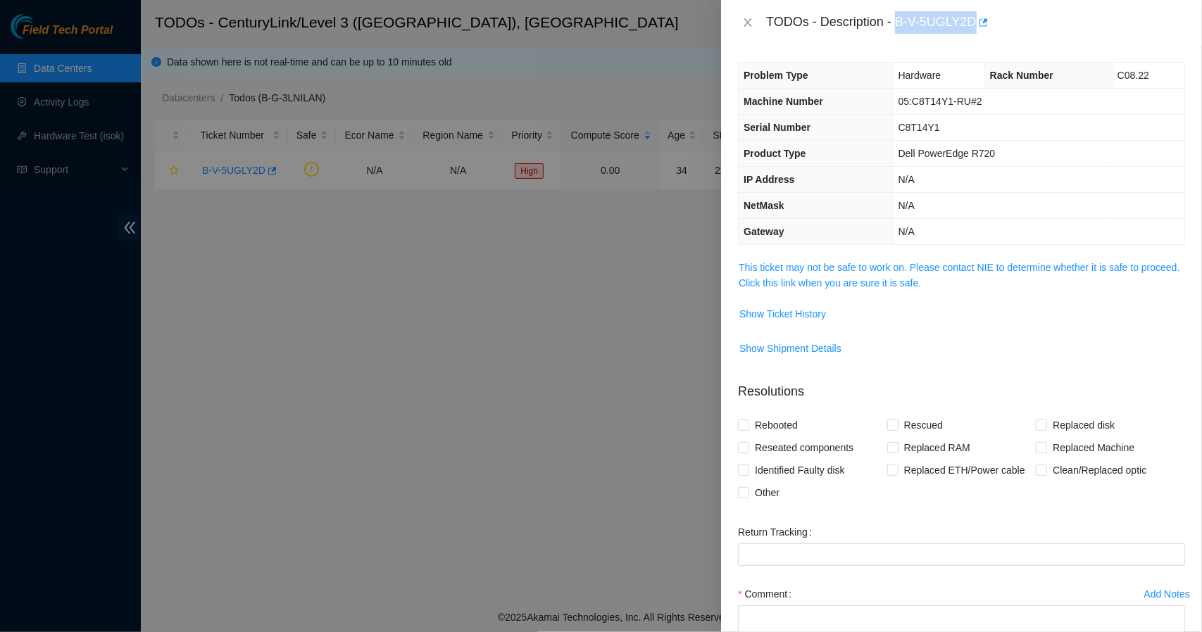
drag, startPoint x: 975, startPoint y: 20, endPoint x: 898, endPoint y: 20, distance: 77.5
click at [898, 20] on div "TODOs - Description - B-V-5UGLY2D" at bounding box center [975, 22] width 419 height 23
copy div "B-V-5UGLY2D"
click at [745, 25] on icon "close" at bounding box center [747, 22] width 11 height 11
